Goal: Task Accomplishment & Management: Manage account settings

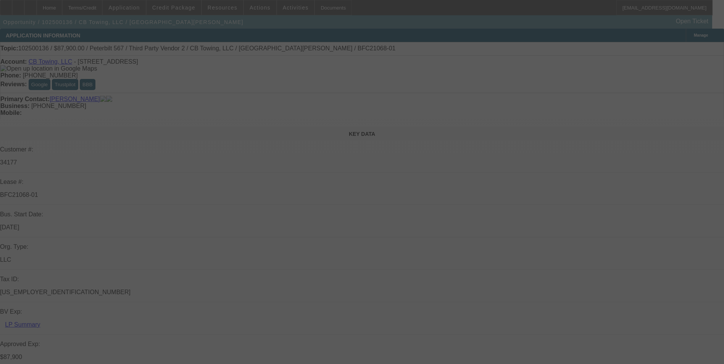
select select "0"
select select "6"
select select "0"
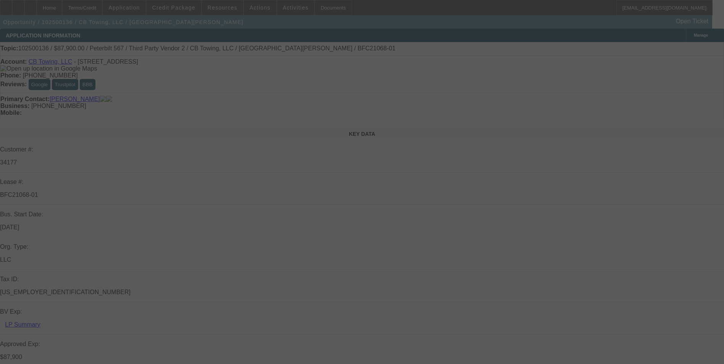
select select "0"
select select "6"
select select "0"
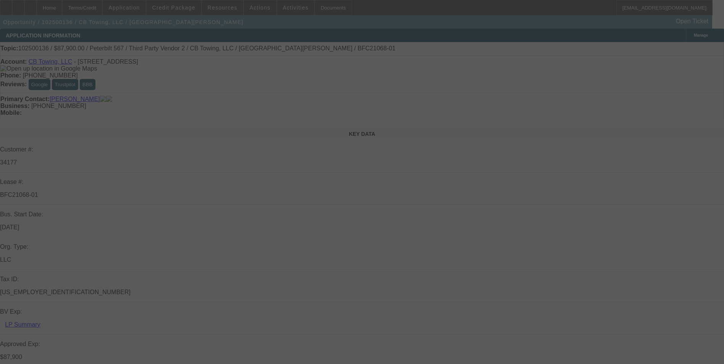
select select "0"
select select "6"
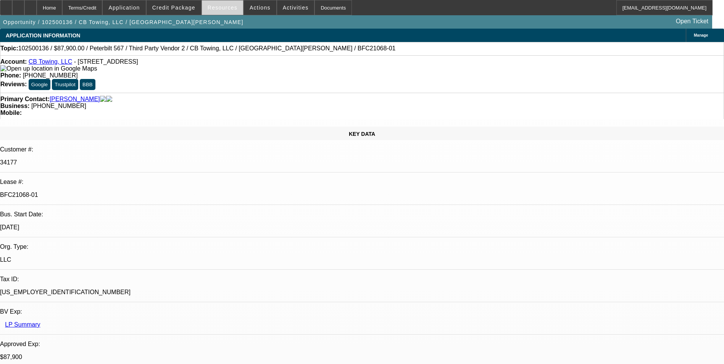
click at [213, 12] on span at bounding box center [222, 7] width 41 height 18
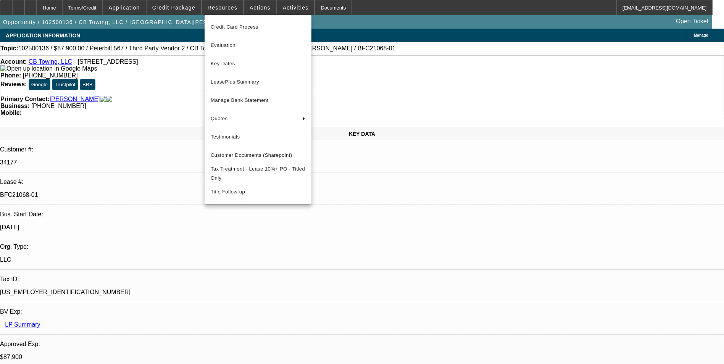
click at [257, 5] on div at bounding box center [362, 182] width 724 height 364
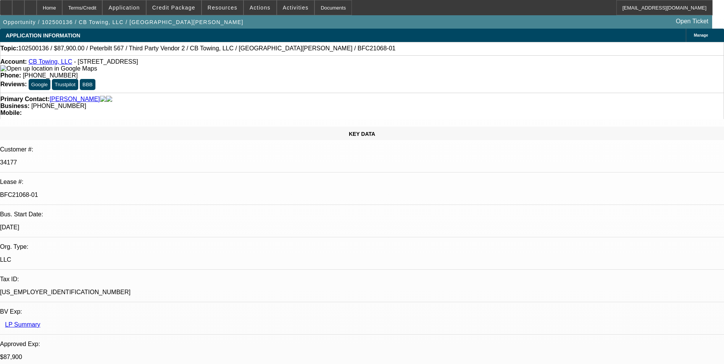
click at [257, 5] on span "Actions" at bounding box center [260, 8] width 21 height 6
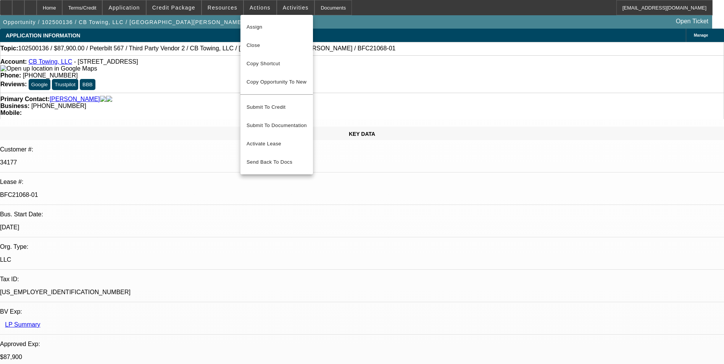
click at [288, 7] on div at bounding box center [362, 182] width 724 height 364
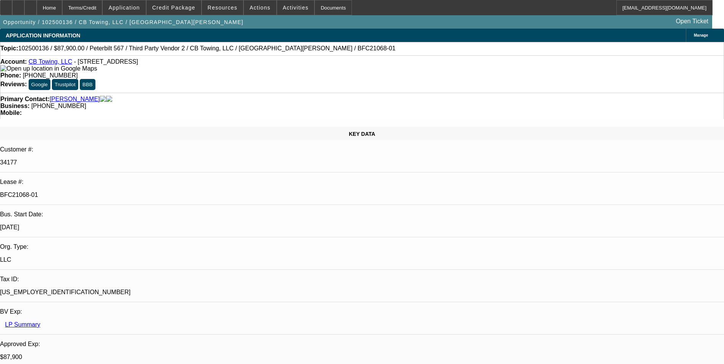
click at [288, 7] on span "Activities" at bounding box center [296, 8] width 26 height 6
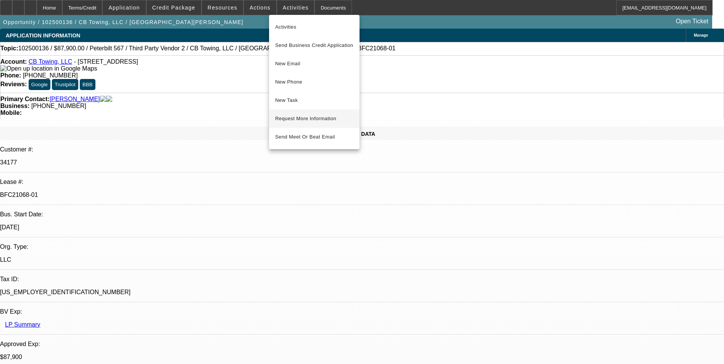
click at [302, 118] on span "Request More Information" at bounding box center [314, 118] width 78 height 9
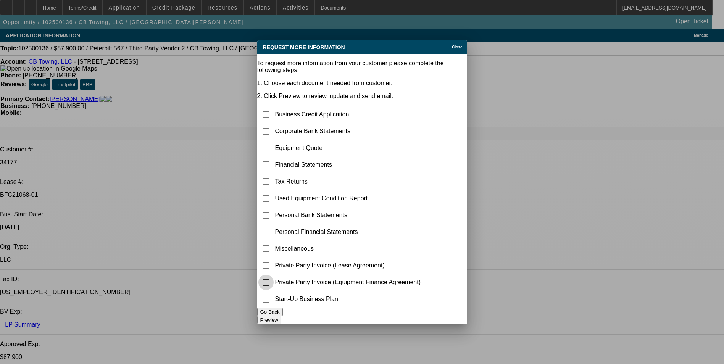
click at [274, 277] on input "checkbox" at bounding box center [266, 282] width 15 height 15
checkbox input "true"
click at [328, 140] on td "Equipment Quote" at bounding box center [348, 148] width 147 height 16
click at [281, 316] on button "Preview" at bounding box center [269, 320] width 24 height 8
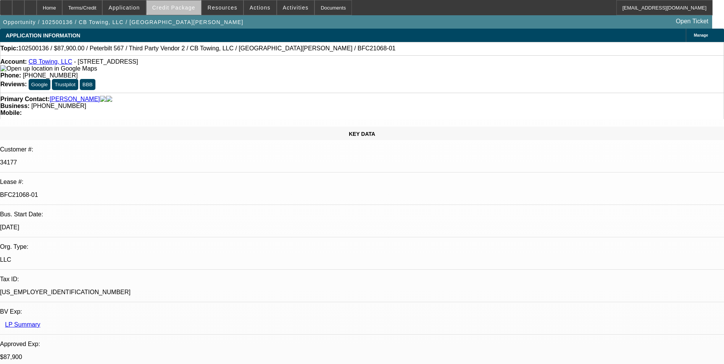
click at [193, 6] on span "Credit Package" at bounding box center [173, 8] width 43 height 6
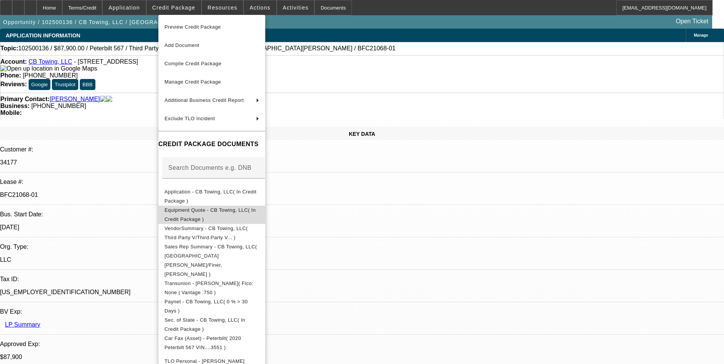
click at [225, 212] on span "Equipment Quote - CB Towing, LLC( In Credit Package )" at bounding box center [210, 214] width 91 height 15
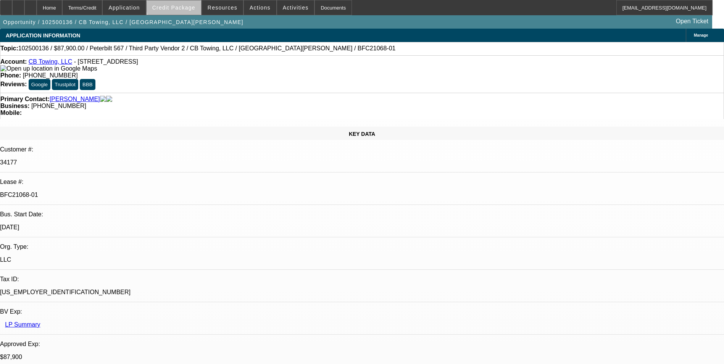
click at [188, 5] on span "Credit Package" at bounding box center [173, 8] width 43 height 6
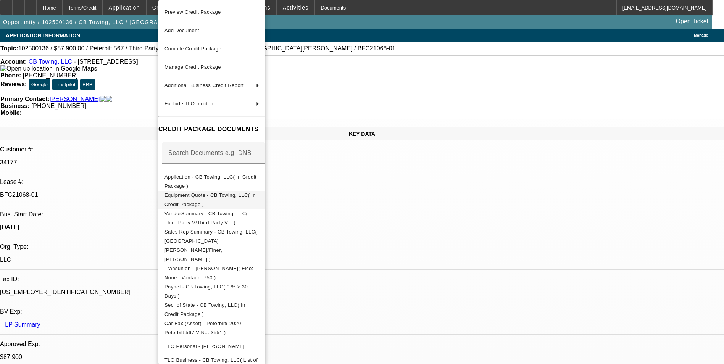
click at [256, 199] on span "Equipment Quote - CB Towing, LLC( In Credit Package )" at bounding box center [210, 199] width 91 height 15
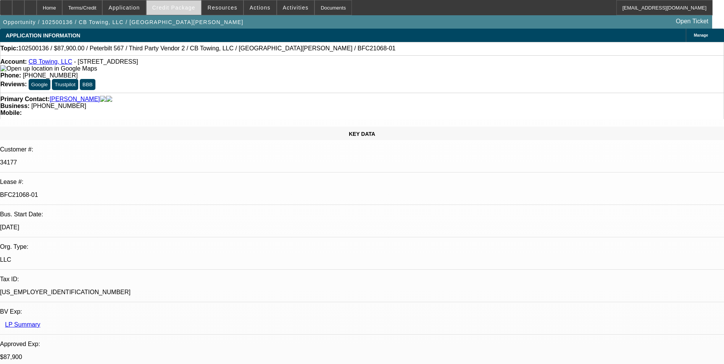
click at [189, 12] on span at bounding box center [174, 7] width 55 height 18
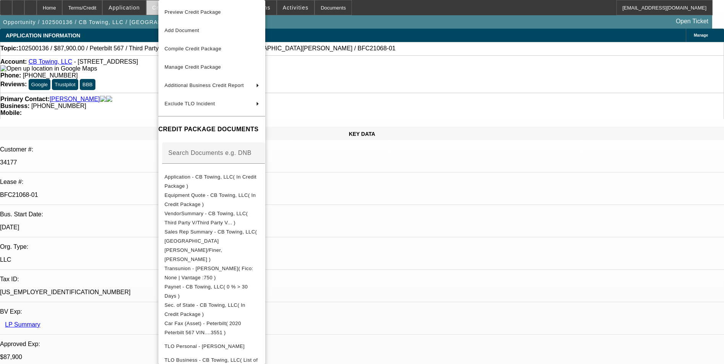
click at [190, 12] on span "Preview Credit Package" at bounding box center [193, 12] width 57 height 6
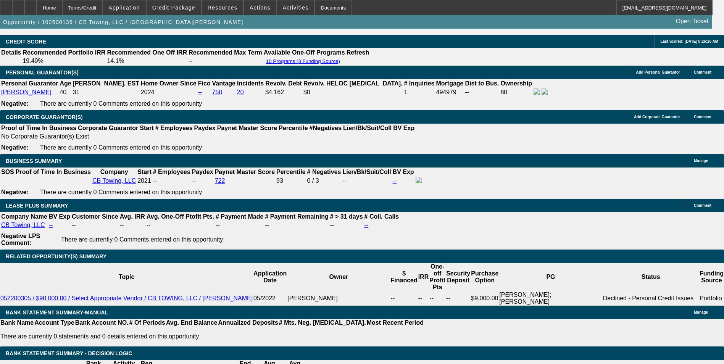
scroll to position [993, 0]
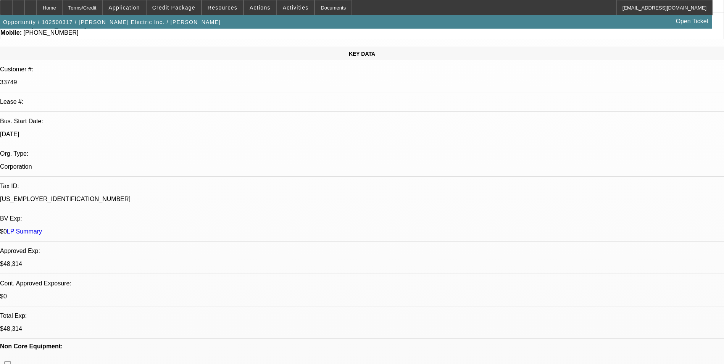
select select "0"
select select "2"
select select "0"
select select "2"
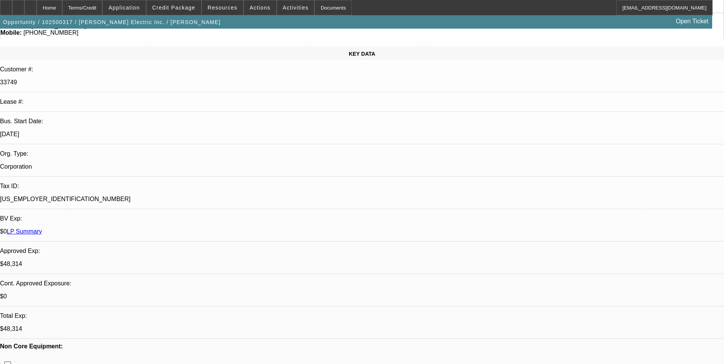
select select "0"
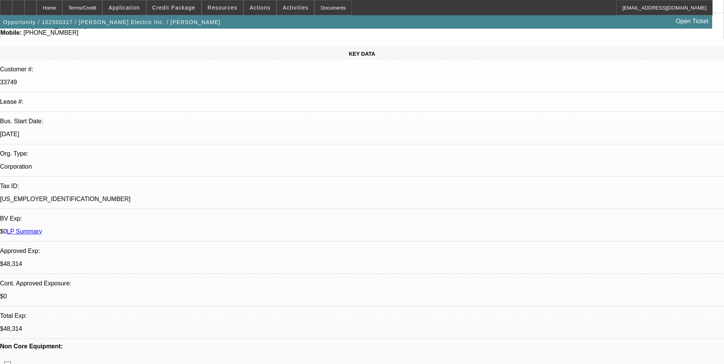
select select "0"
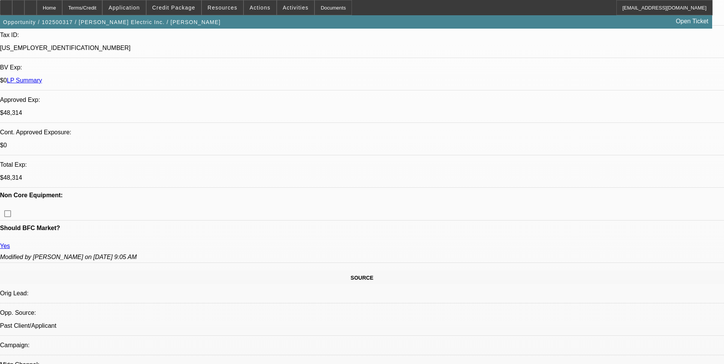
select select "1"
select select "2"
select select "6"
select select "1"
select select "2"
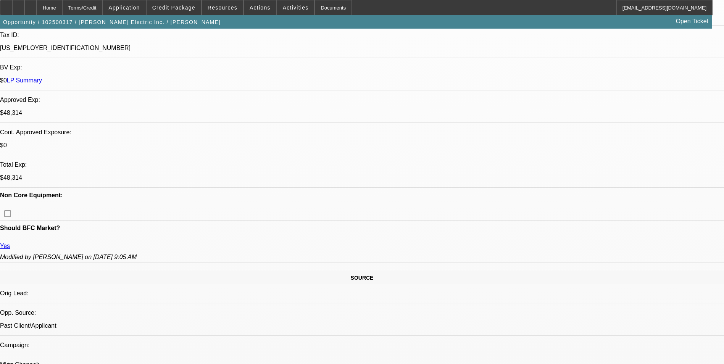
select select "6"
select select "1"
select select "3"
select select "6"
select select "1"
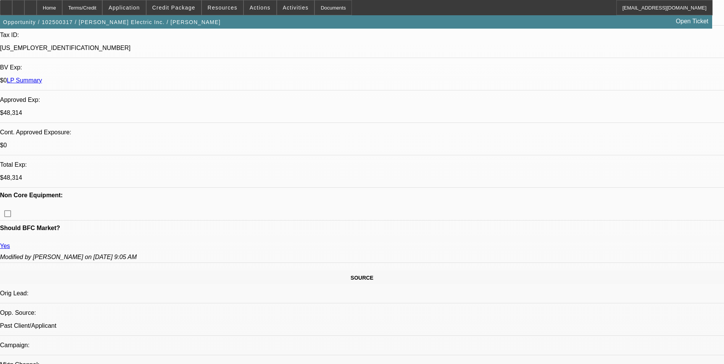
select select "3"
select select "6"
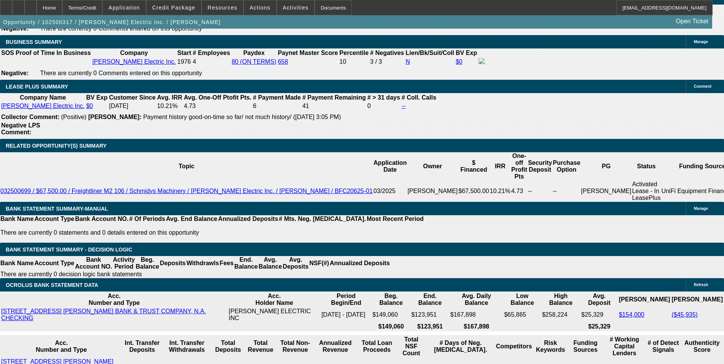
scroll to position [1304, 0]
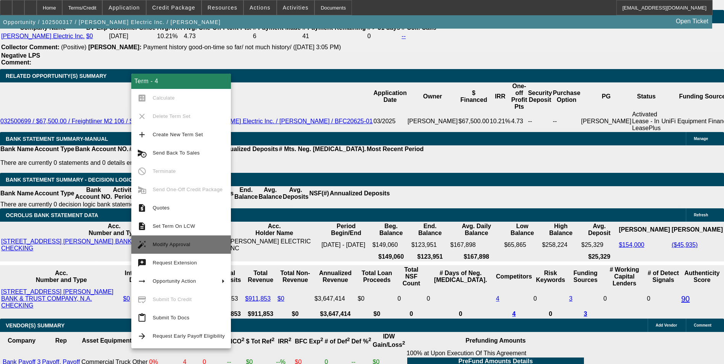
click at [187, 241] on span "Modify Approval" at bounding box center [189, 244] width 72 height 9
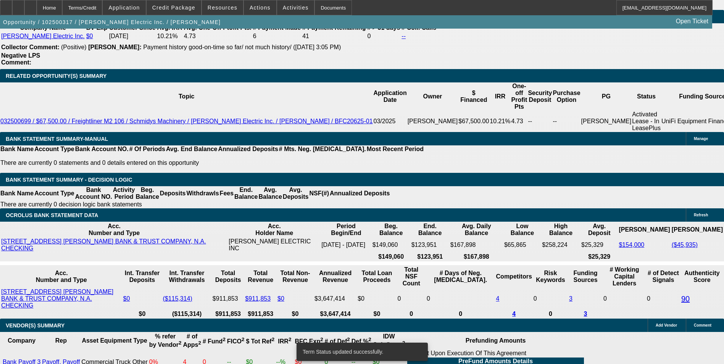
select select "0"
select select "2"
select select "0"
select select "6"
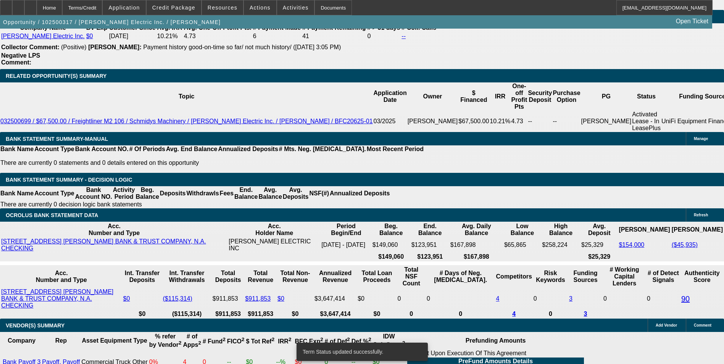
select select "0"
select select "2"
select select "0"
select select "6"
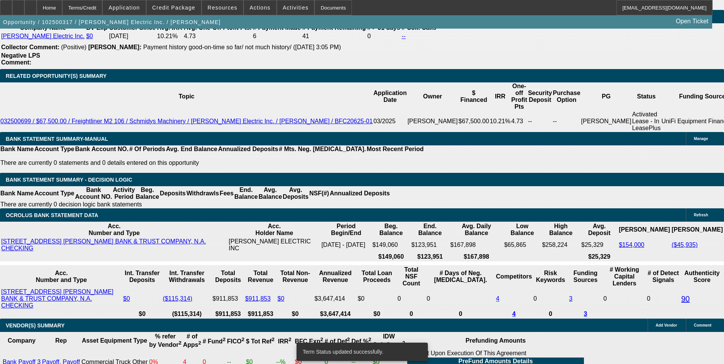
select select "0"
select select "2"
select select "0"
select select "6"
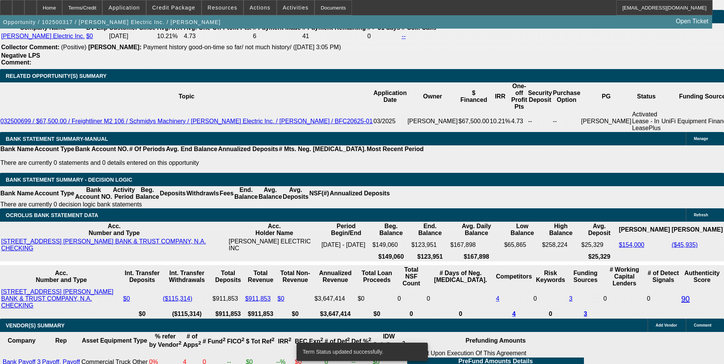
select select "0"
select select "3"
select select "0"
select select "6"
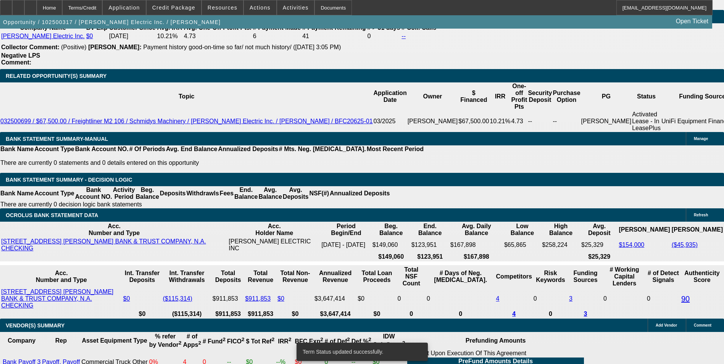
scroll to position [1291, 0]
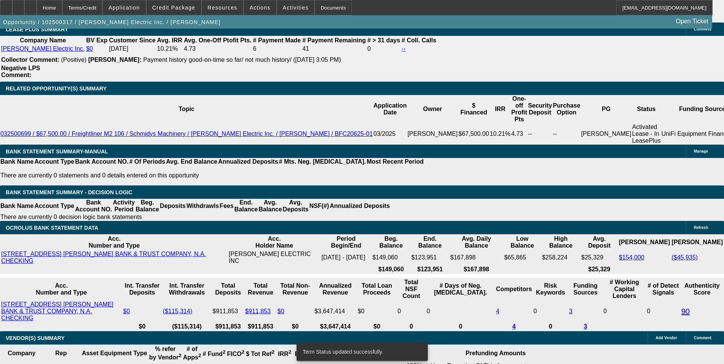
drag, startPoint x: 124, startPoint y: 112, endPoint x: 282, endPoint y: 115, distance: 158.1
type input "$12,000.00"
type input "UNKNOWN"
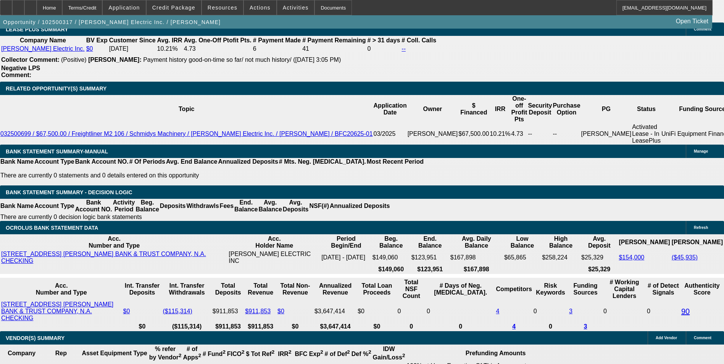
type input "$3,302.42"
type input "$1,651.21"
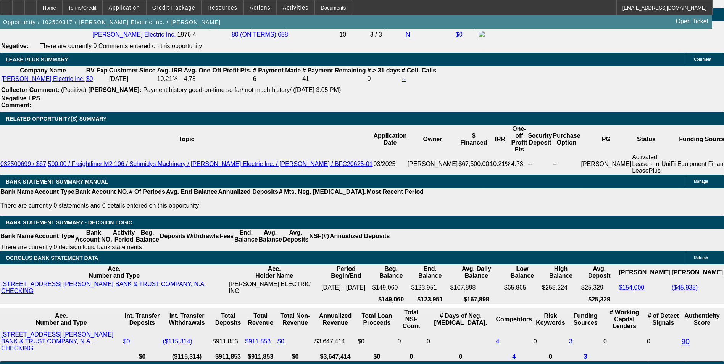
scroll to position [1215, 0]
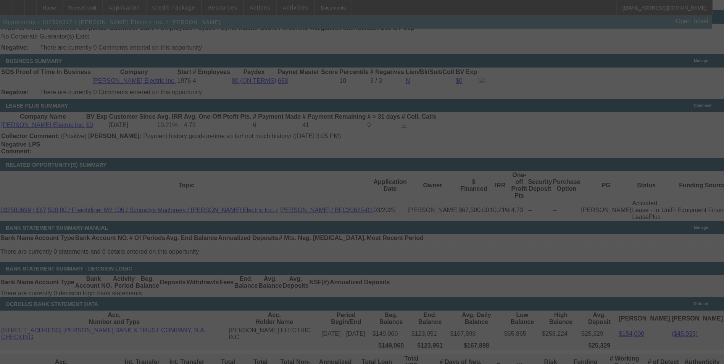
select select "0"
select select "2"
select select "0"
select select "6"
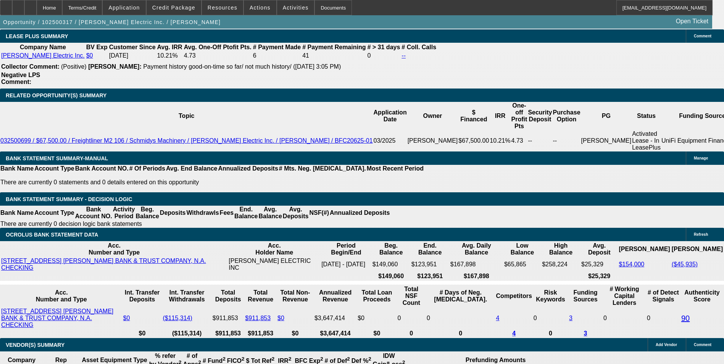
scroll to position [1291, 0]
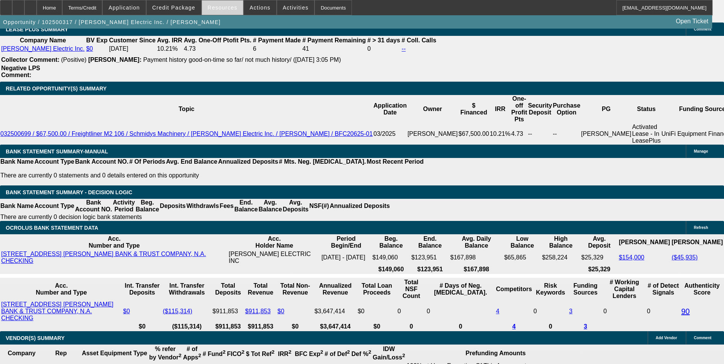
click at [213, 13] on span at bounding box center [222, 7] width 41 height 18
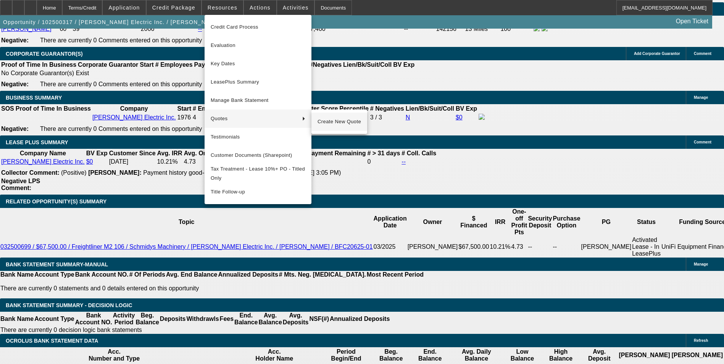
scroll to position [1177, 0]
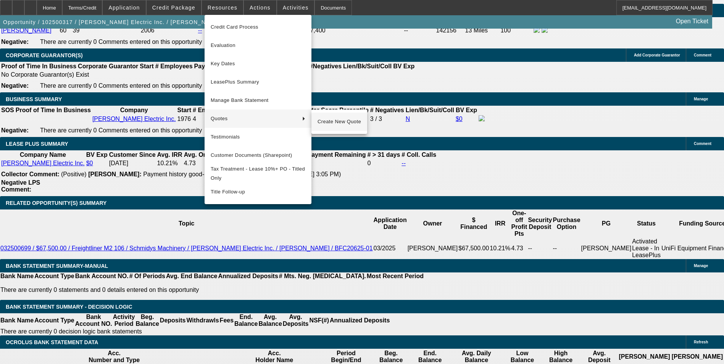
click at [331, 121] on span "Create New Quote" at bounding box center [340, 121] width 44 height 9
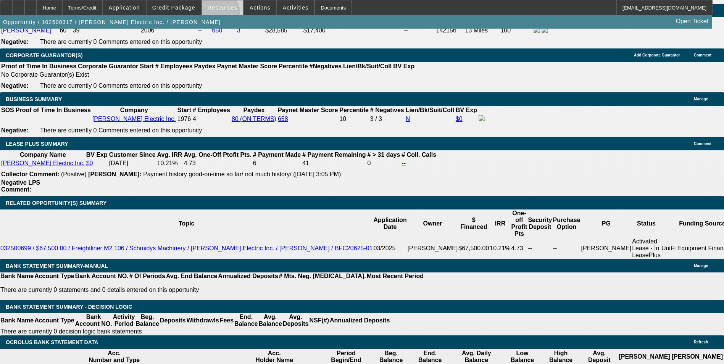
click at [217, 14] on span at bounding box center [222, 7] width 41 height 18
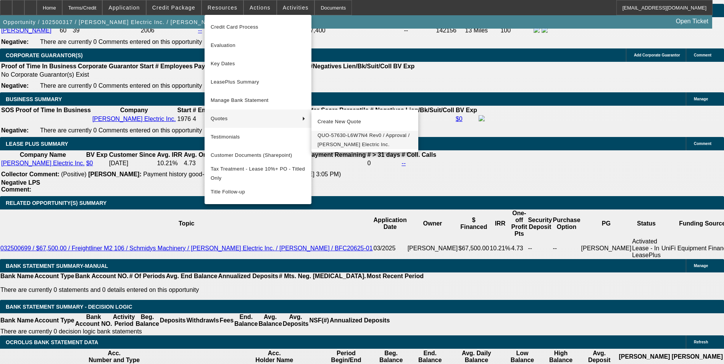
click at [352, 141] on span "QUO-57630-L6W7N4 Rev0 / Approval / Cowan Electric Inc." at bounding box center [365, 140] width 95 height 18
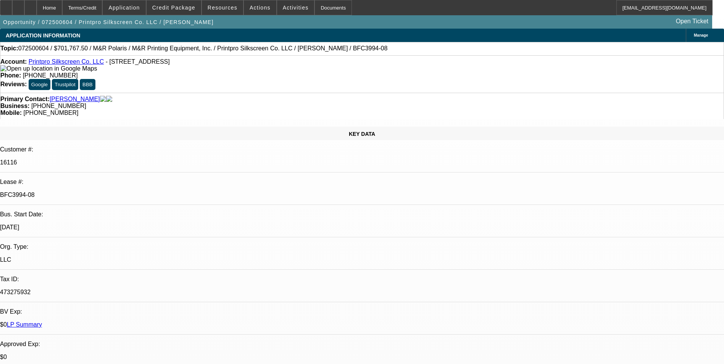
select select "0"
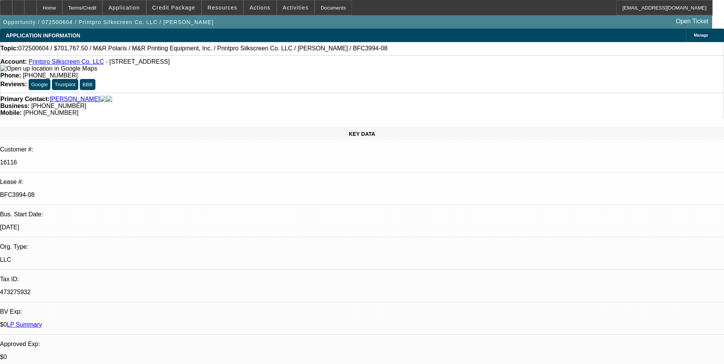
select select "0"
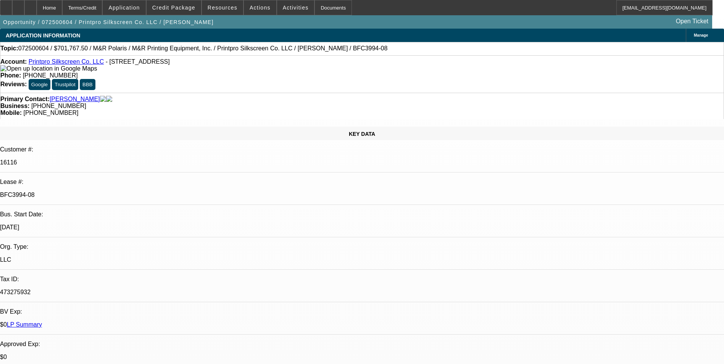
select select "0"
select select "1"
select select "6"
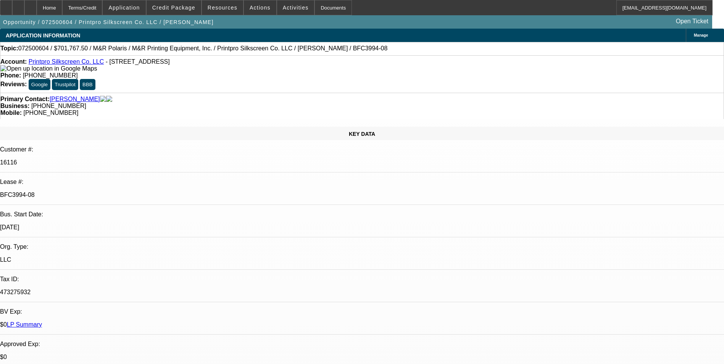
select select "1"
select select "6"
select select "1"
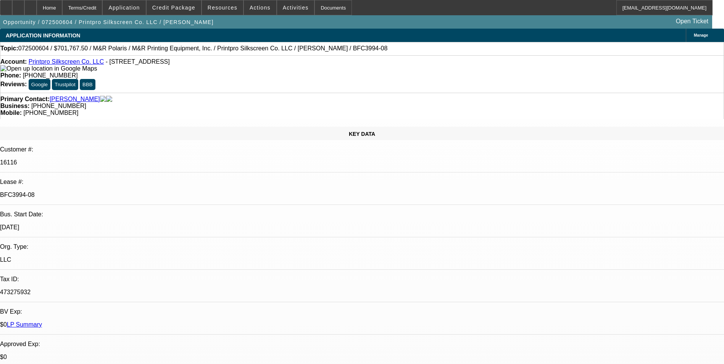
select select "6"
select select "1"
select select "6"
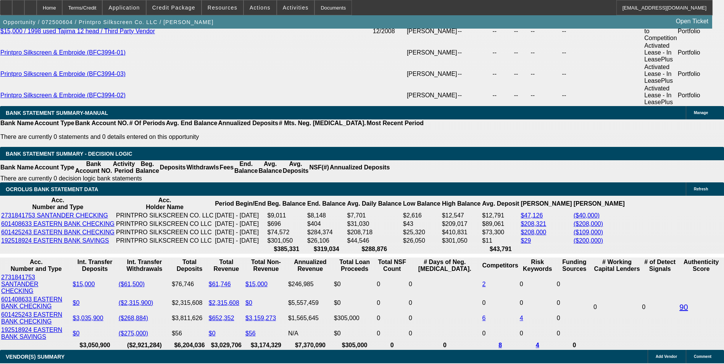
scroll to position [1558, 0]
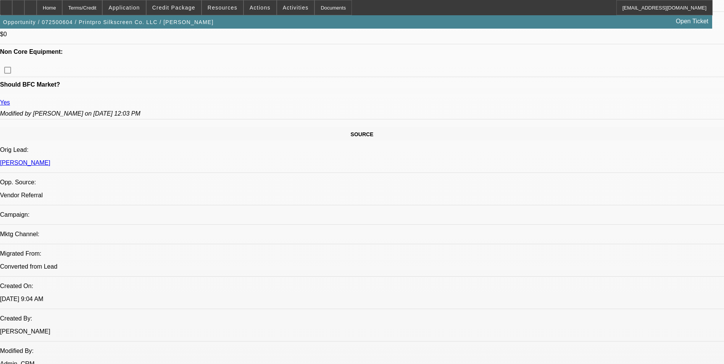
select select "0"
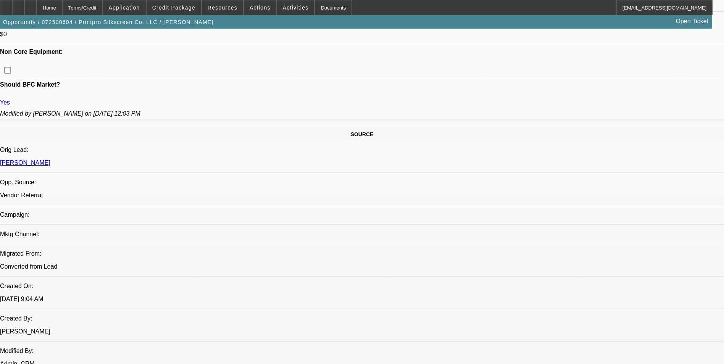
select select "0"
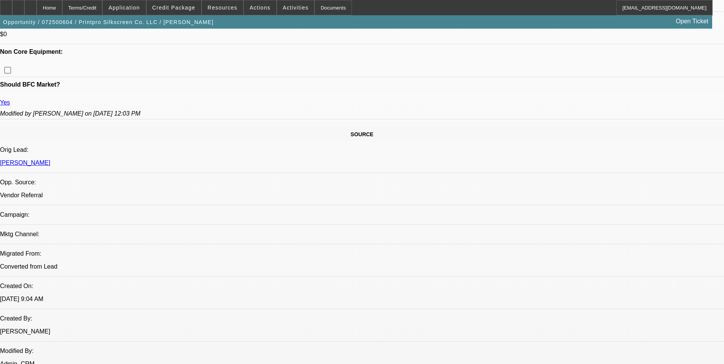
select select "0"
select select "1"
select select "6"
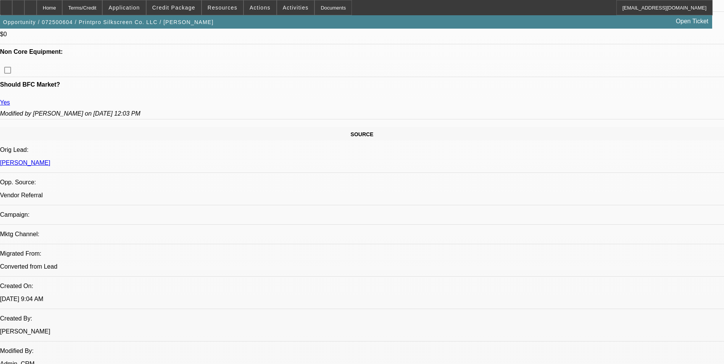
select select "1"
select select "6"
select select "1"
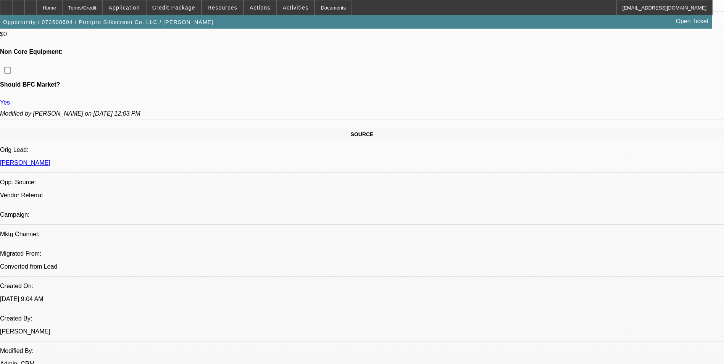
select select "6"
select select "1"
select select "6"
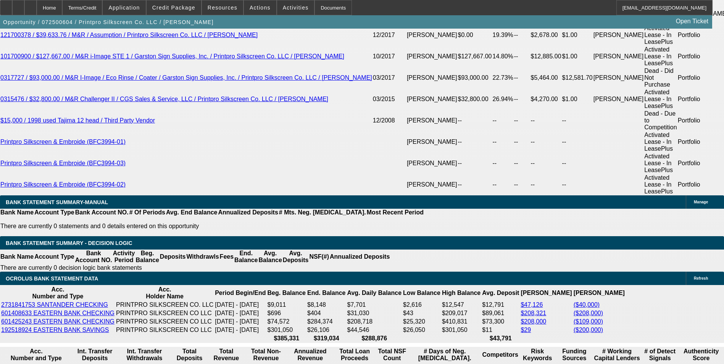
scroll to position [1457, 0]
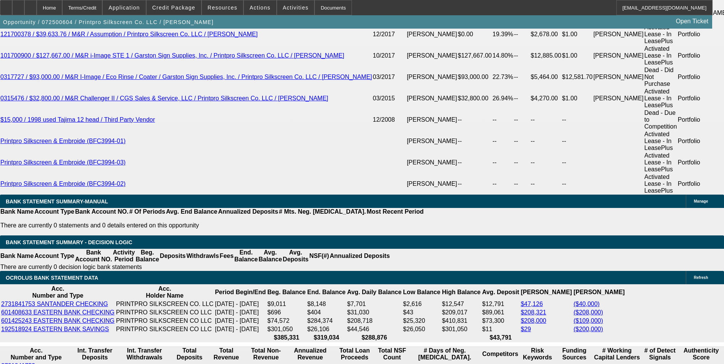
select select "0"
select select "6"
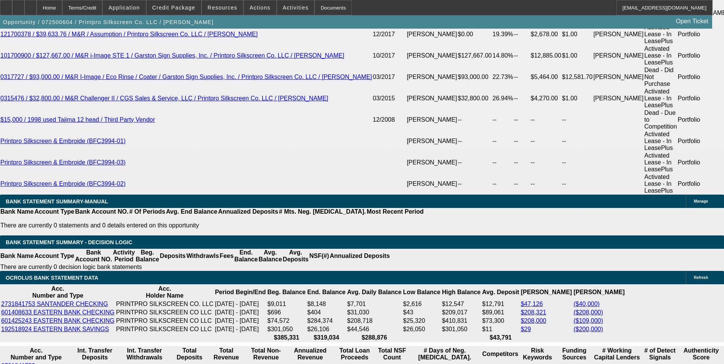
select select "0"
select select "6"
select select "0"
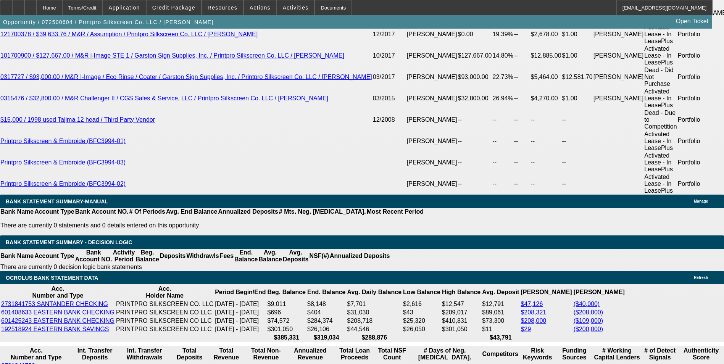
select select "0"
select select "6"
select select "0"
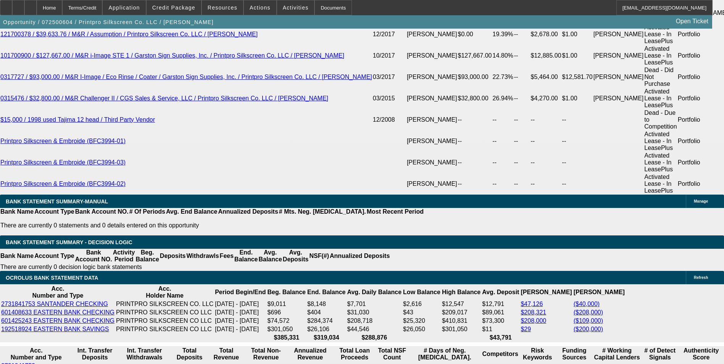
select select "0"
select select "6"
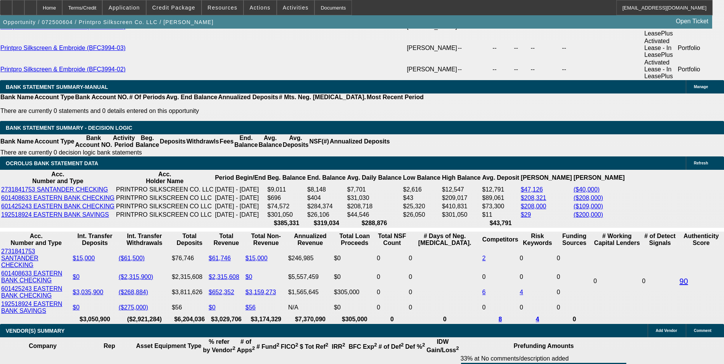
scroll to position [1533, 0]
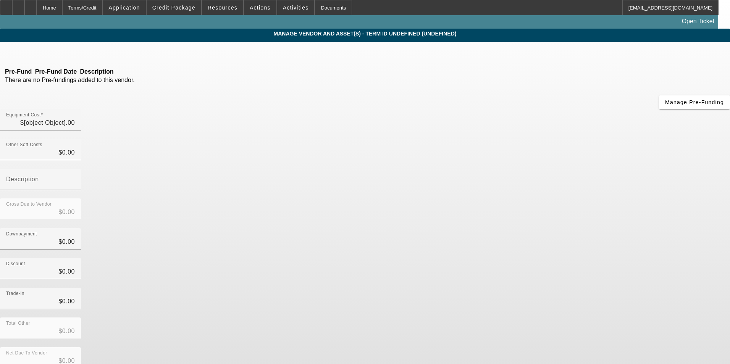
type input "$1,196,767.50"
type input "$25,000.00"
type input "$420,000.00"
type input "$445,000.00"
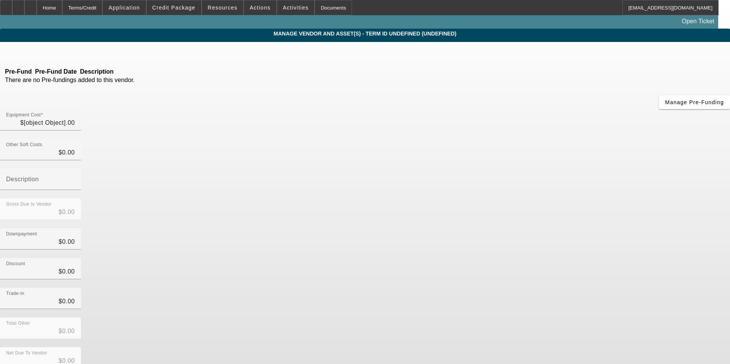
type input "$751,767.50"
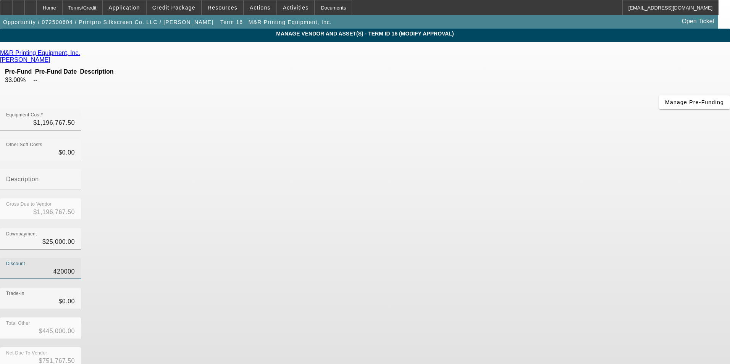
drag, startPoint x: 430, startPoint y: 188, endPoint x: 594, endPoint y: 172, distance: 164.6
click at [586, 258] on div "Discount 420000" at bounding box center [365, 273] width 730 height 30
type input "4"
type input "$25,004.00"
type input "$1,171,763.50"
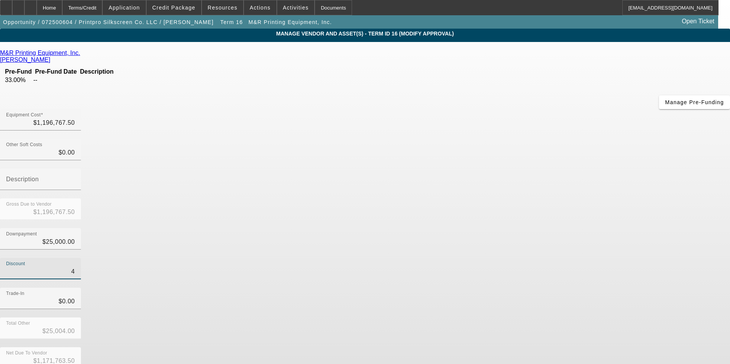
type input "44"
type input "$25,044.00"
type input "$1,171,723.50"
type input "445"
type input "$25,445.00"
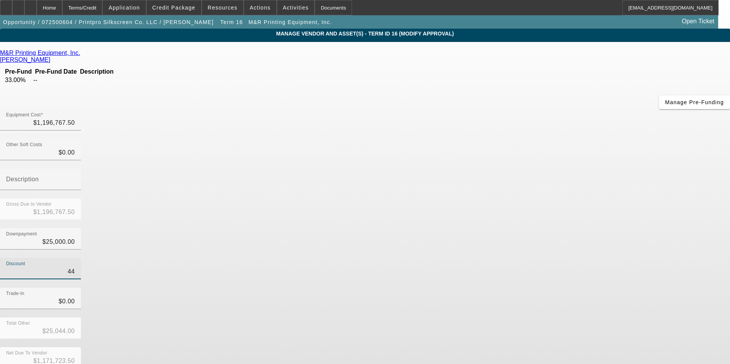
type input "$1,171,322.50"
type input "4450"
type input "$29,450.00"
type input "$1,167,317.50"
type input "44500"
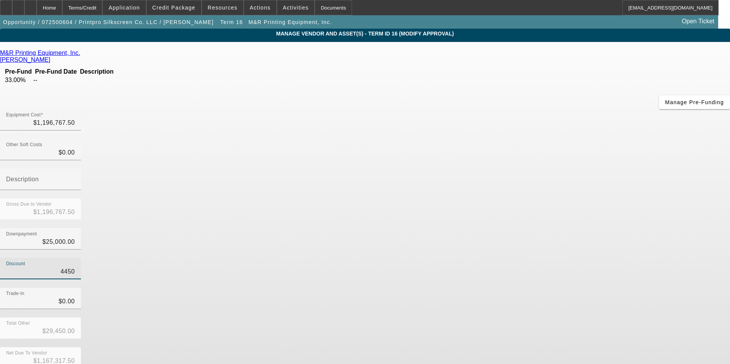
type input "$69,500.00"
type input "$1,127,267.50"
type input "445000"
type input "$470,000.00"
type input "$726,767.50"
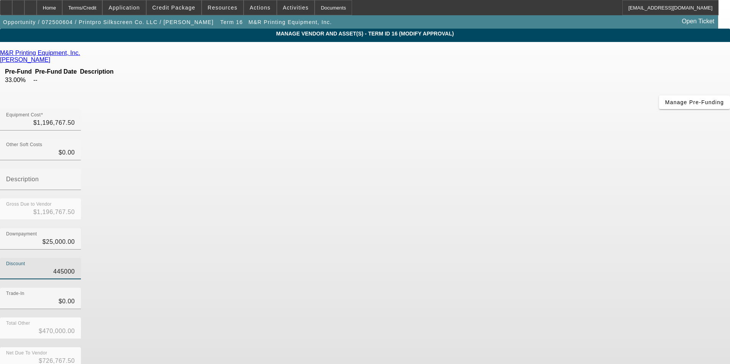
type input "$445,000.00"
click at [544, 258] on div "Discount $445,000.00" at bounding box center [365, 273] width 730 height 30
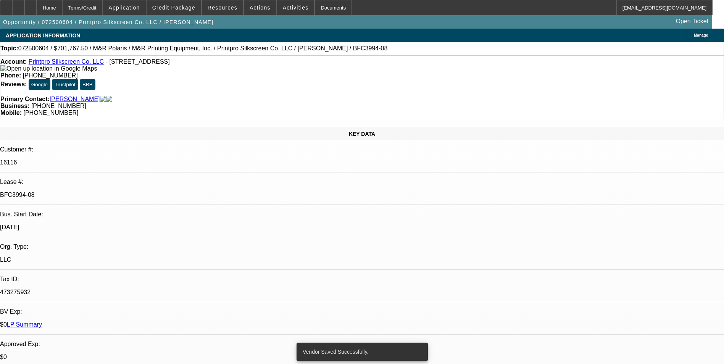
select select "0"
select select "6"
select select "0"
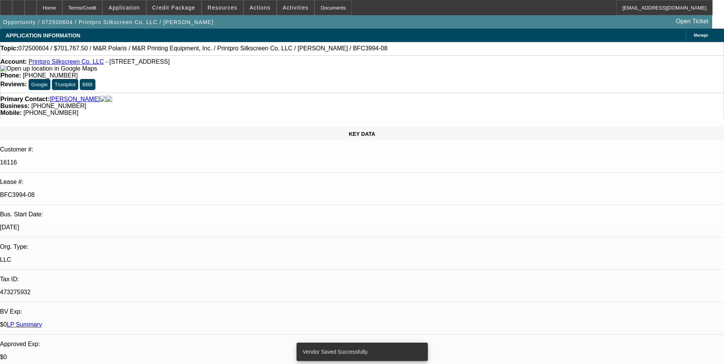
select select "0"
select select "6"
select select "0"
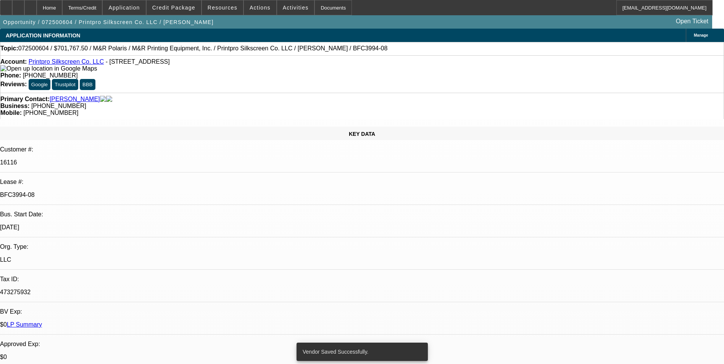
select select "0"
select select "6"
select select "0"
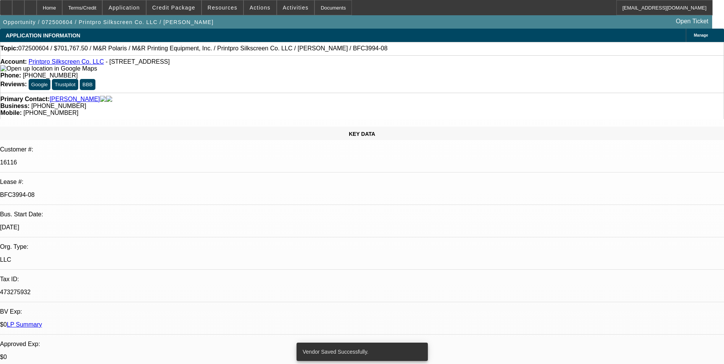
select select "6"
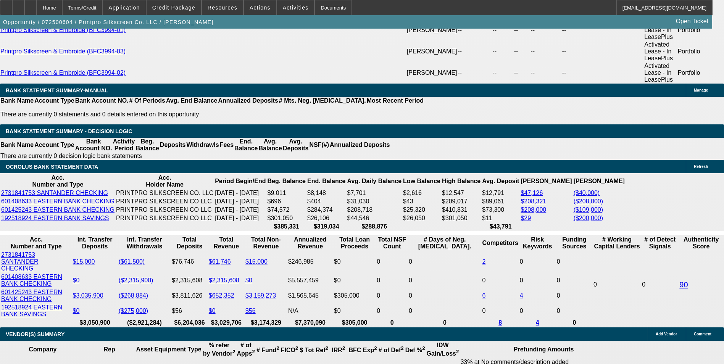
scroll to position [1571, 0]
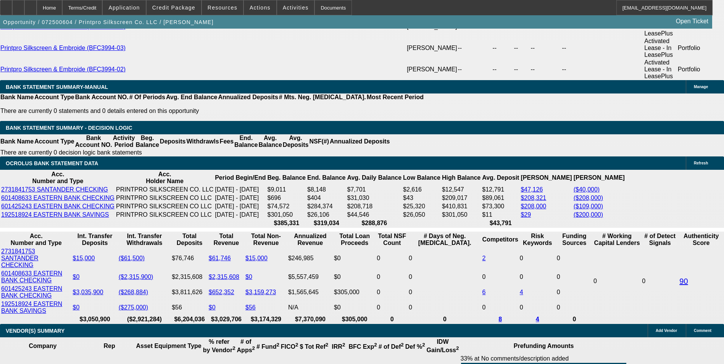
drag, startPoint x: 244, startPoint y: 196, endPoint x: 281, endPoint y: 188, distance: 37.4
type input "UNKNOWN"
type input "0"
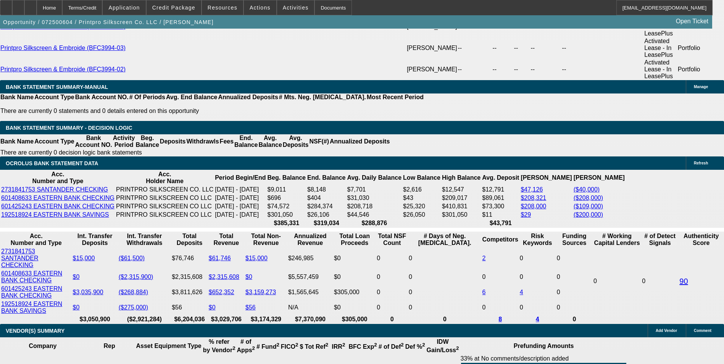
type input "2"
drag, startPoint x: 202, startPoint y: 193, endPoint x: 279, endPoint y: 193, distance: 76.4
type input "$0.00"
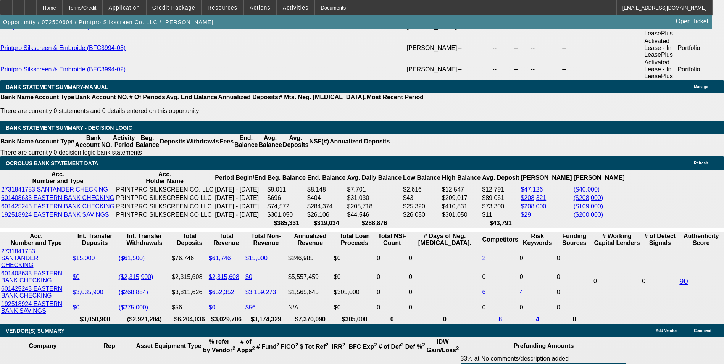
type input "2"
drag, startPoint x: 218, startPoint y: 203, endPoint x: 264, endPoint y: 203, distance: 46.6
type input "$15,345.77"
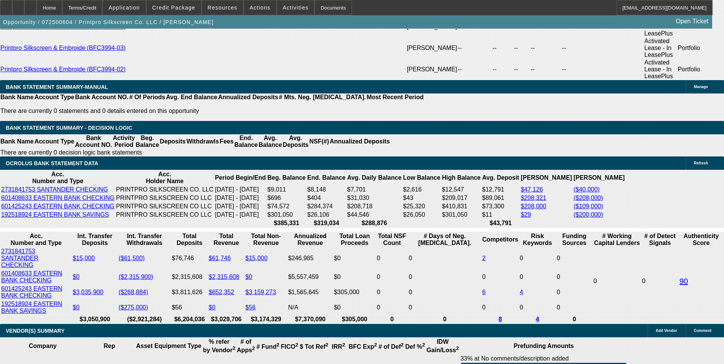
type input "60"
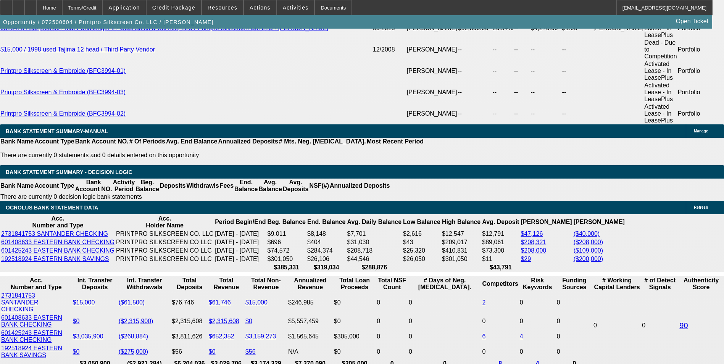
scroll to position [1610, 0]
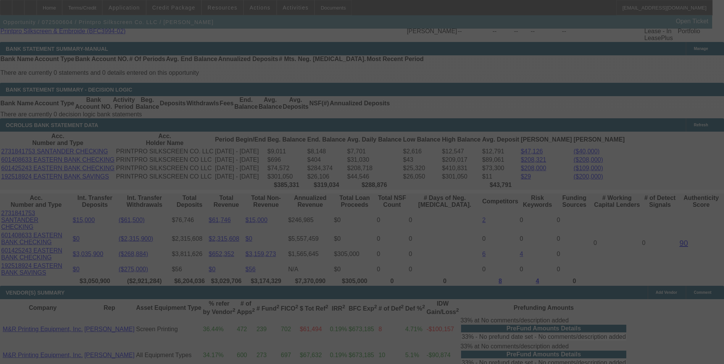
select select "0"
select select "6"
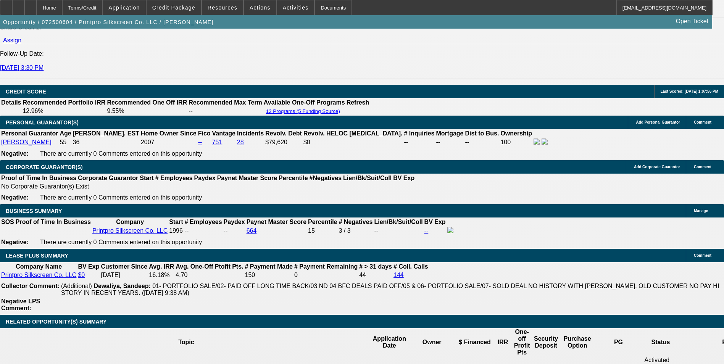
select select "0"
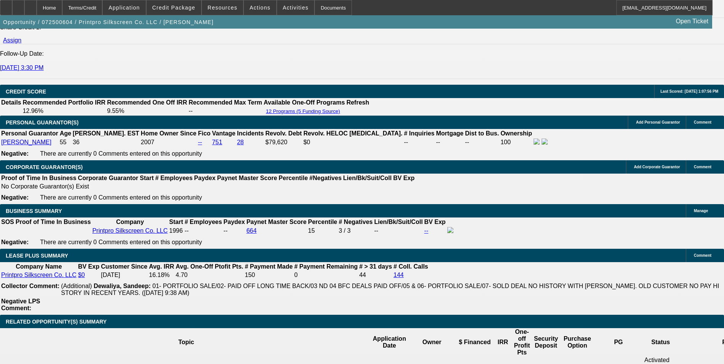
select select "0"
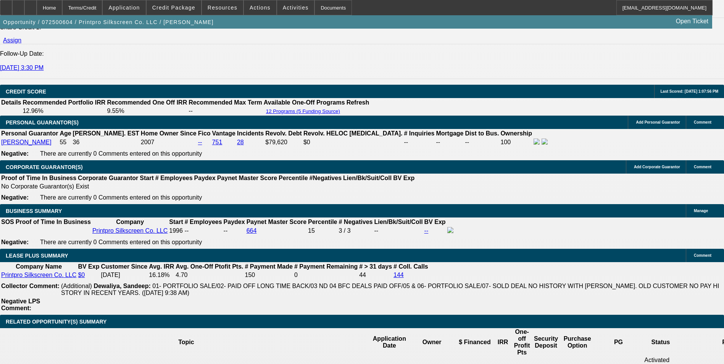
select select "0"
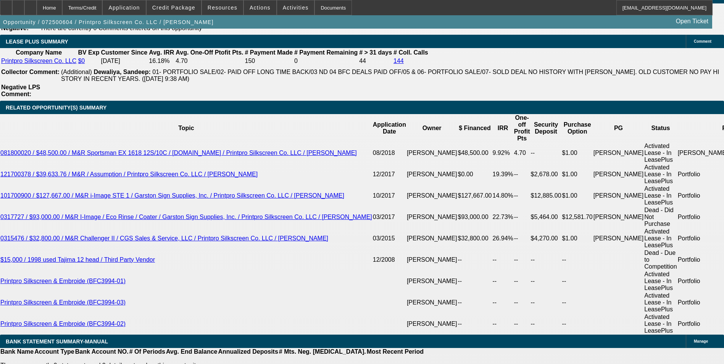
select select "1"
select select "6"
select select "1"
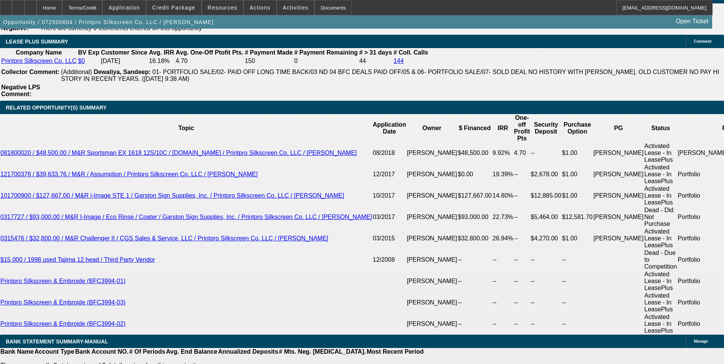
select select "6"
select select "1"
select select "6"
select select "1"
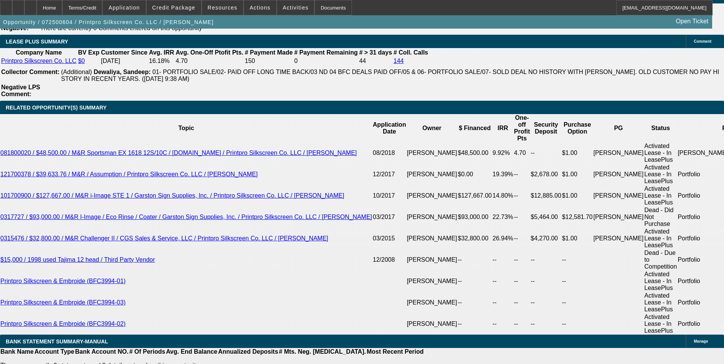
select select "1"
select select "6"
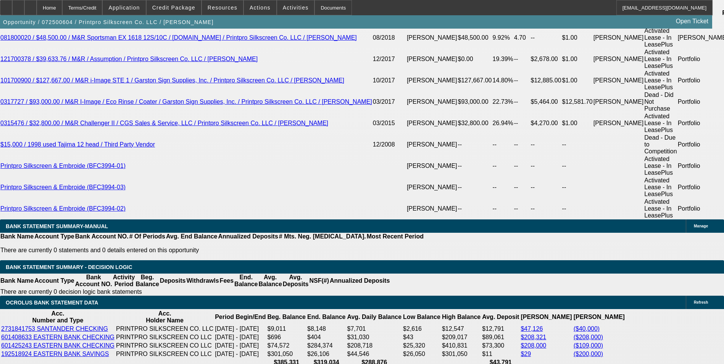
scroll to position [1584, 0]
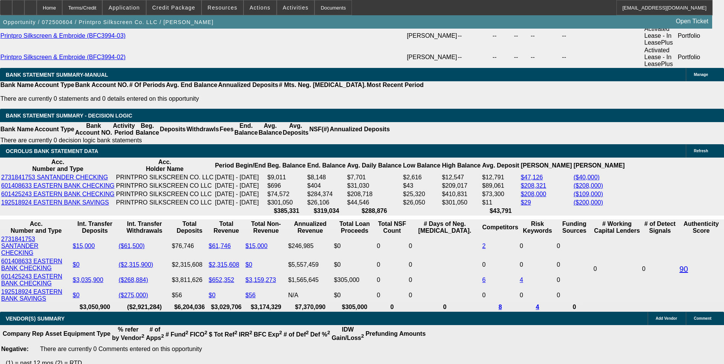
drag, startPoint x: 247, startPoint y: 138, endPoint x: 271, endPoint y: 137, distance: 24.5
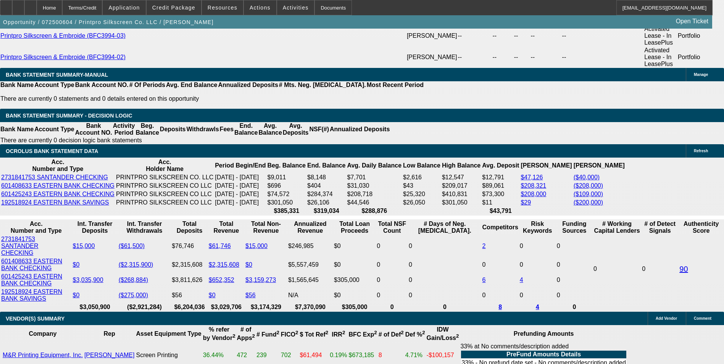
scroll to position [1627, 0]
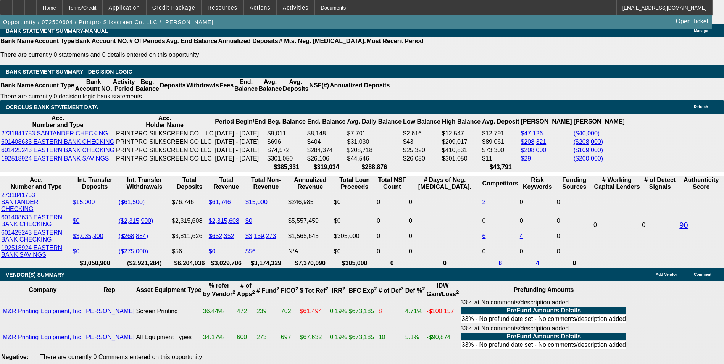
type input "UNKNOWN"
type input "1"
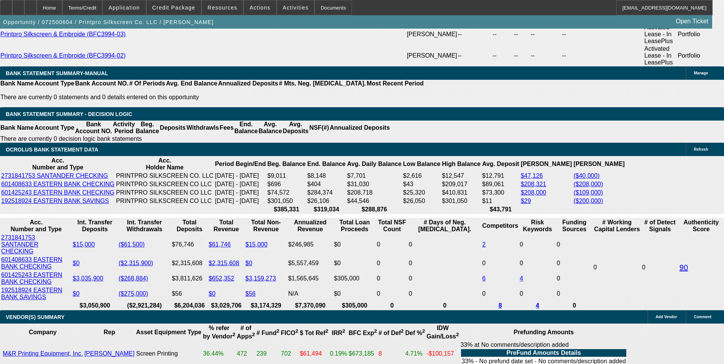
scroll to position [1475, 0]
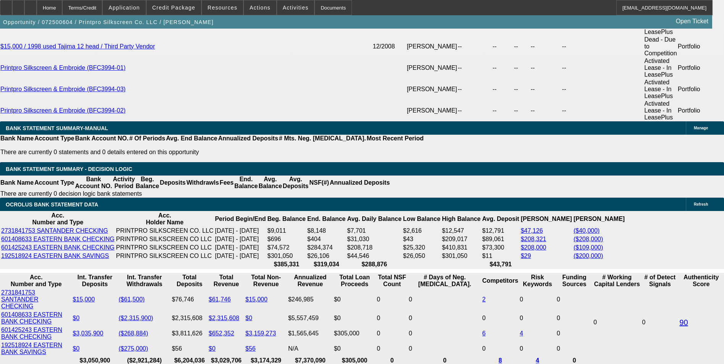
scroll to position [1627, 0]
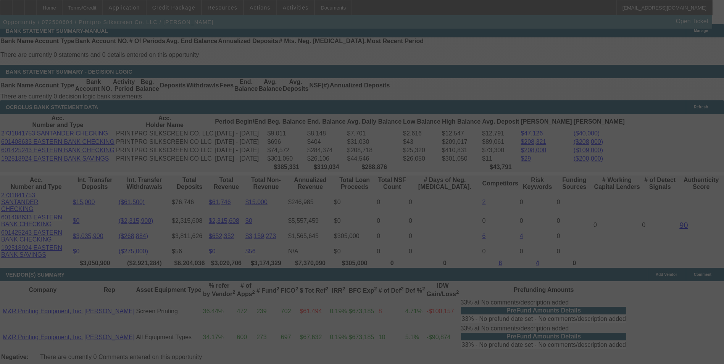
select select "0"
select select "6"
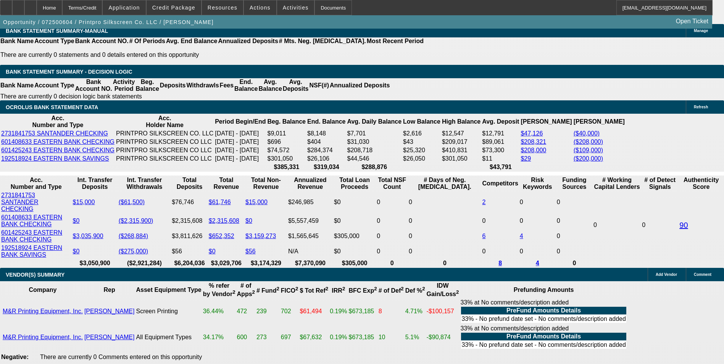
drag, startPoint x: 246, startPoint y: 140, endPoint x: 263, endPoint y: 140, distance: 16.8
type input "UNKNOWN"
type input "2"
drag, startPoint x: 207, startPoint y: 149, endPoint x: 280, endPoint y: 149, distance: 73.7
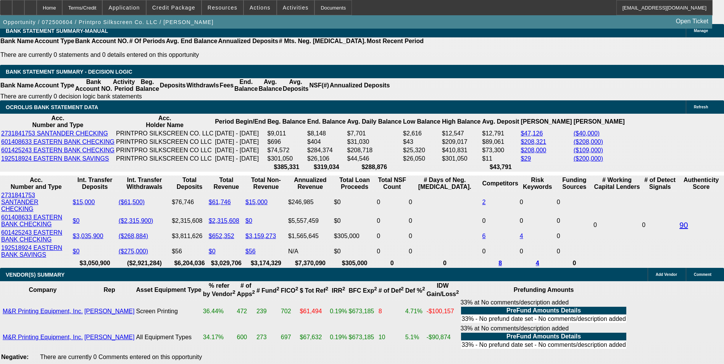
type input "16340"
type input "14"
type input "$16,340.00"
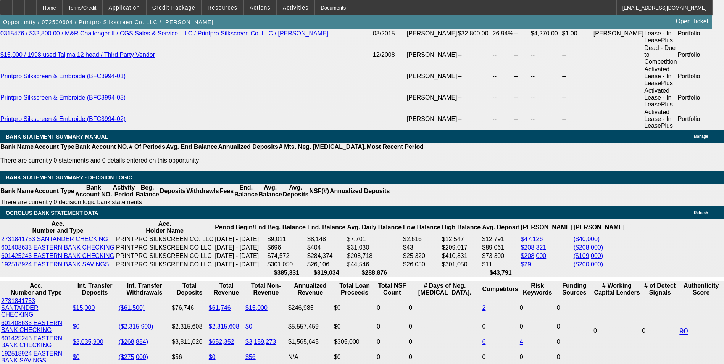
scroll to position [1513, 0]
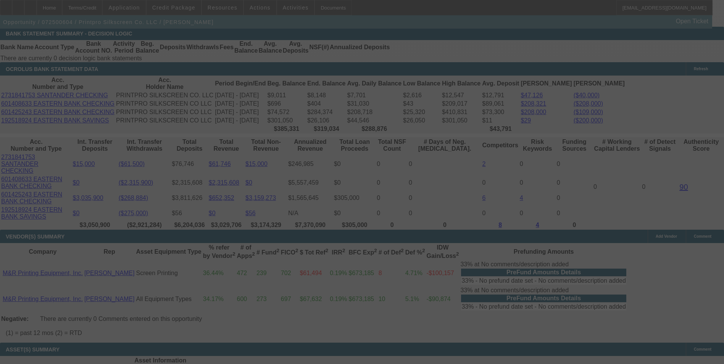
select select "0"
select select "6"
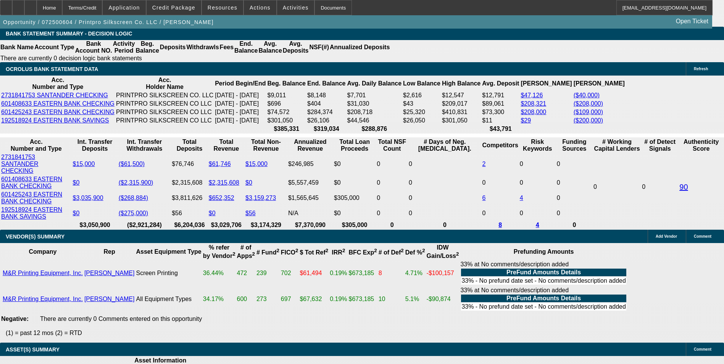
drag, startPoint x: 207, startPoint y: 110, endPoint x: 269, endPoint y: 105, distance: 62.1
type input "15840"
type input "12.6"
type input "UNKNOWN"
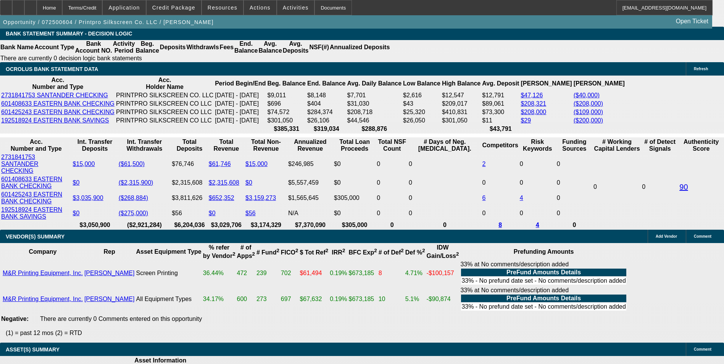
type input "$15,840.00"
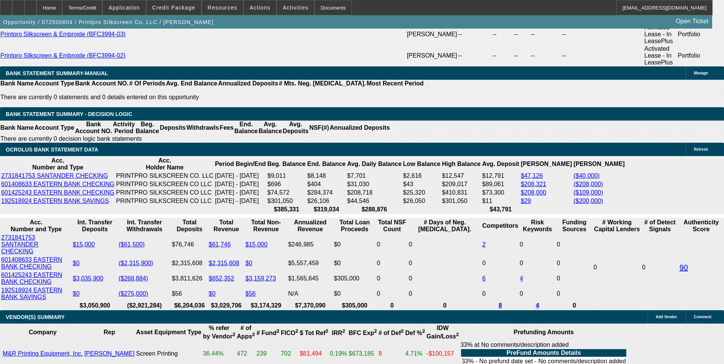
scroll to position [1513, 0]
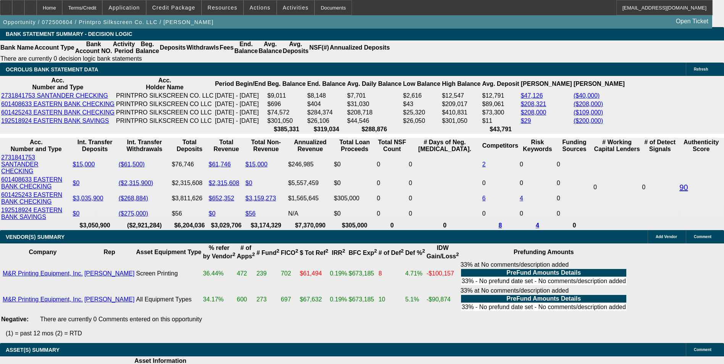
scroll to position [1666, 0]
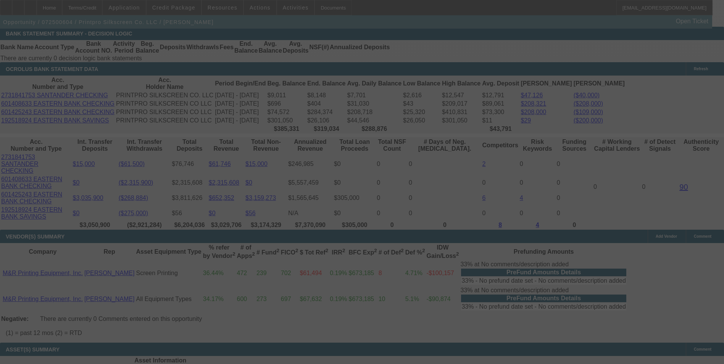
select select "0"
select select "6"
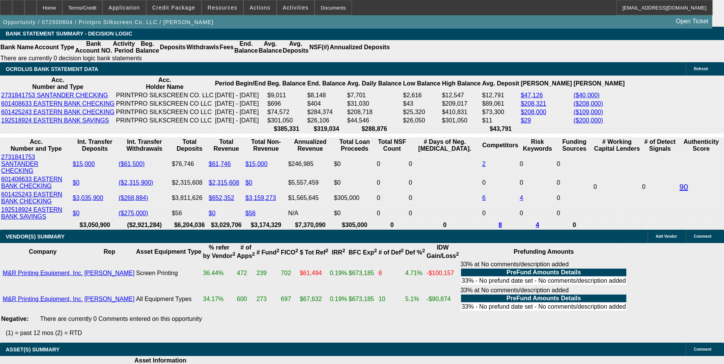
drag, startPoint x: 208, startPoint y: 109, endPoint x: 279, endPoint y: 103, distance: 71.7
type input "15495"
type input "UNKNOWN"
type input "11.7"
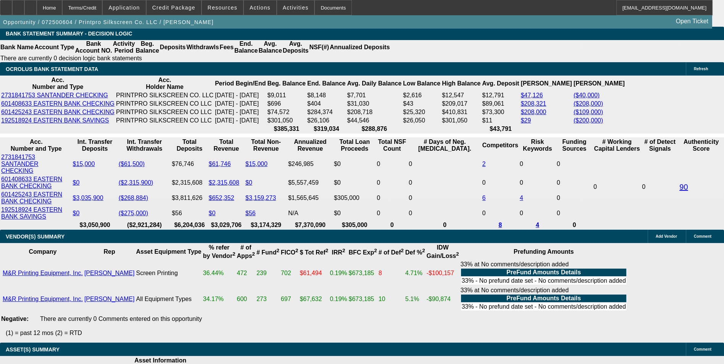
type input "$15,495.00"
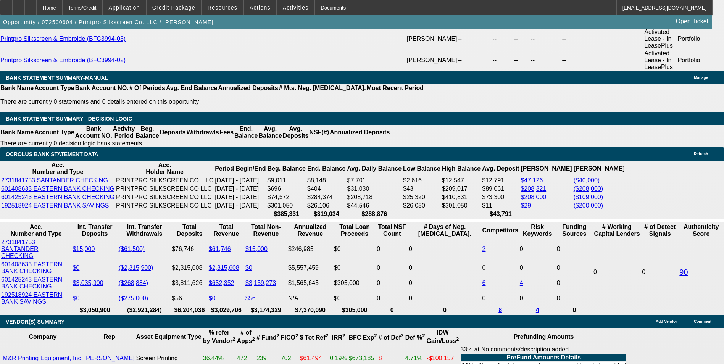
scroll to position [1513, 0]
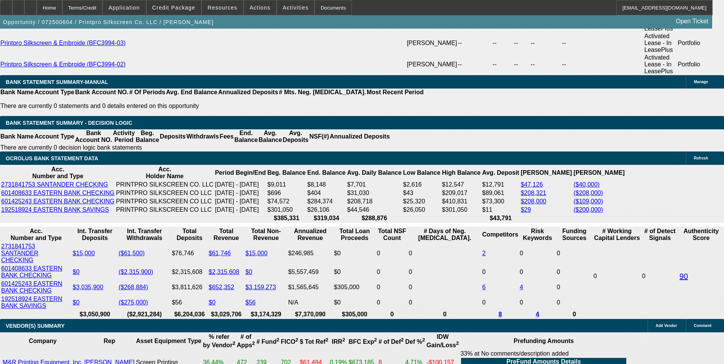
scroll to position [1666, 0]
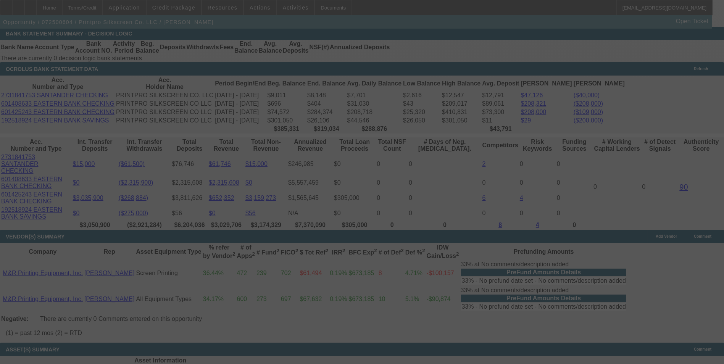
select select "0"
select select "6"
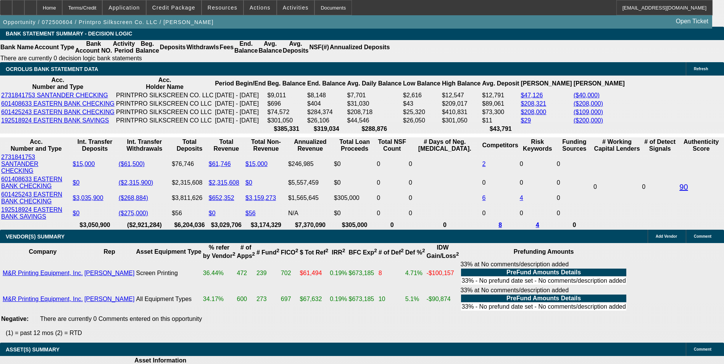
drag, startPoint x: 206, startPoint y: 109, endPoint x: 303, endPoint y: 84, distance: 100.6
type input "15695"
type input "UNKNOWN"
type input "12.2"
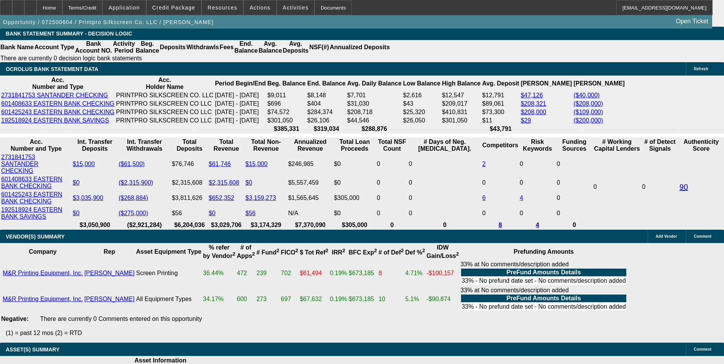
type input "$15,695.00"
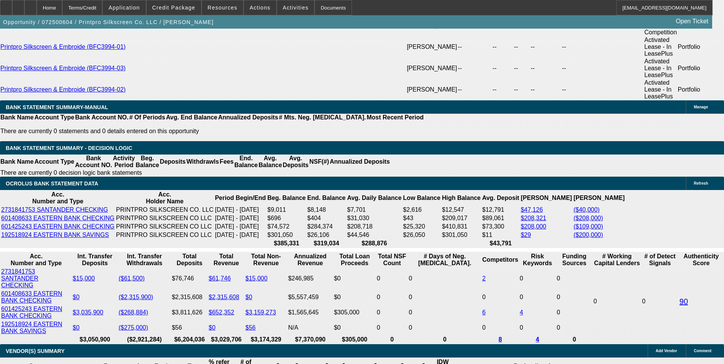
scroll to position [1475, 0]
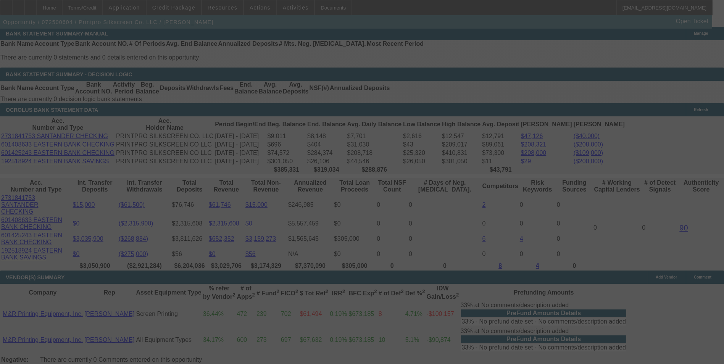
scroll to position [1627, 0]
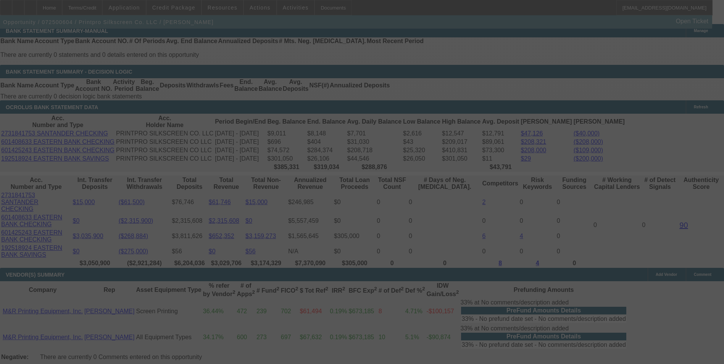
select select "0"
select select "6"
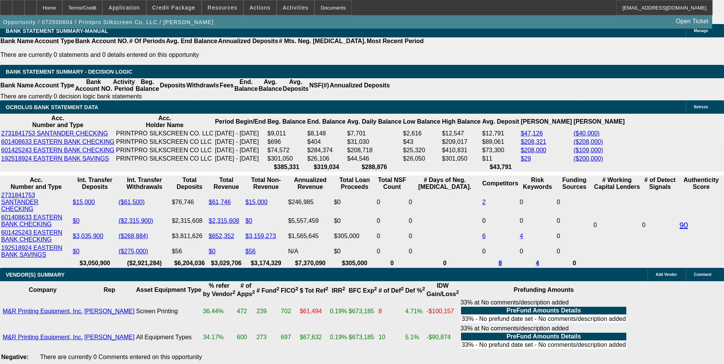
drag, startPoint x: 247, startPoint y: 137, endPoint x: 285, endPoint y: 122, distance: 40.8
type input "UNKNOWN"
type input "3"
drag, startPoint x: 212, startPoint y: 152, endPoint x: 278, endPoint y: 152, distance: 66.1
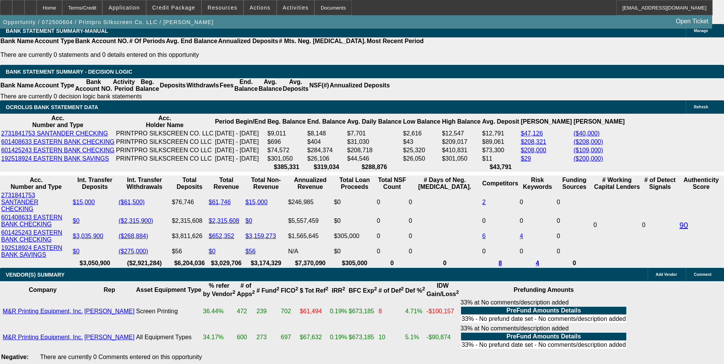
type input "15795"
type input "12.5"
type input "$15,795.00"
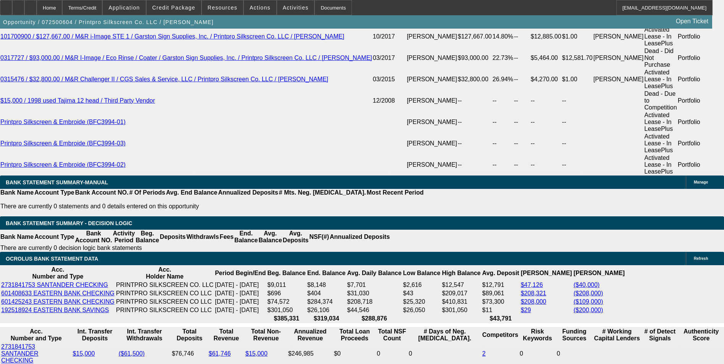
scroll to position [1475, 0]
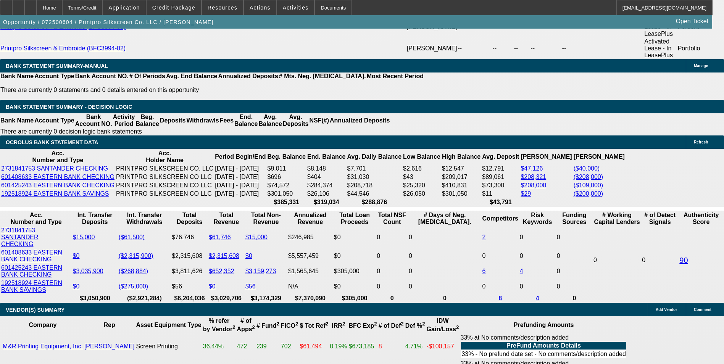
scroll to position [1589, 0]
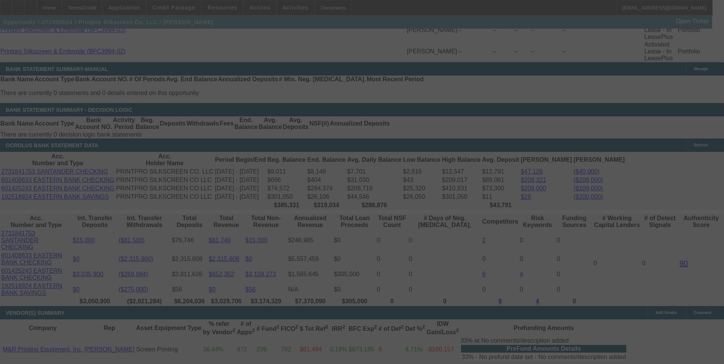
select select "0"
select select "6"
